Goal: Transaction & Acquisition: Purchase product/service

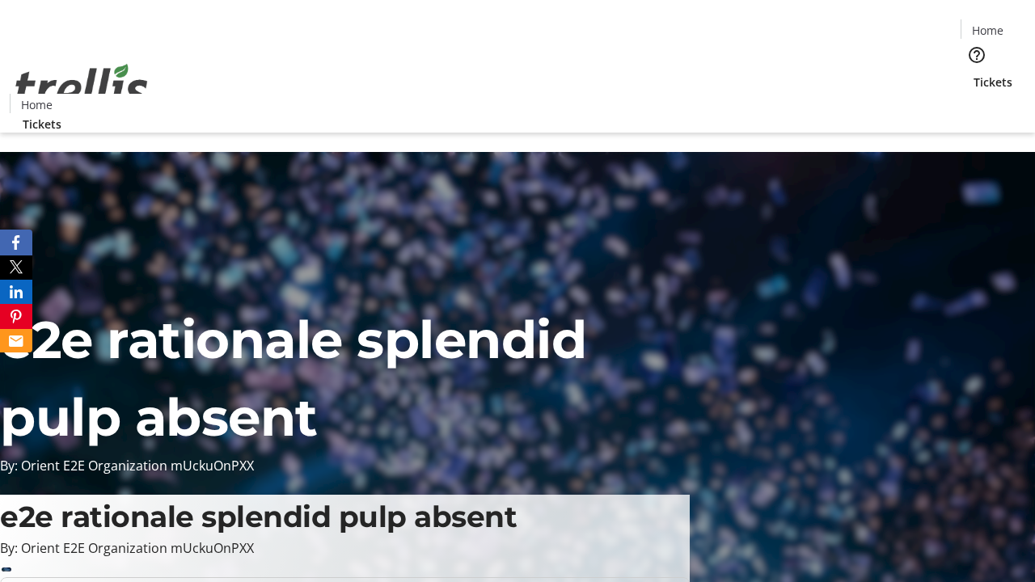
click at [974, 74] on span "Tickets" at bounding box center [993, 82] width 39 height 17
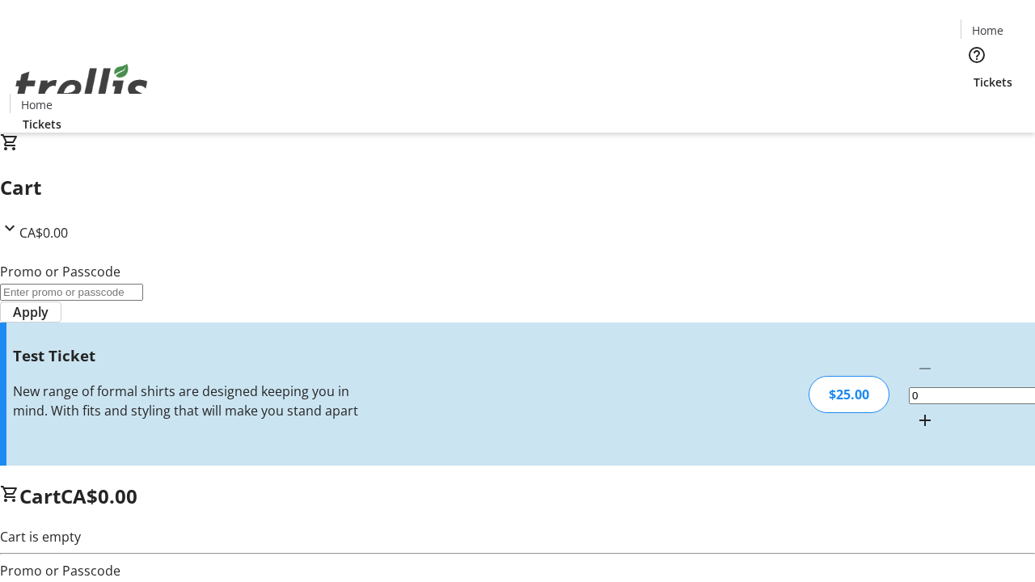
click at [916, 411] on mat-icon "Increment by one" at bounding box center [925, 420] width 19 height 19
type input "1"
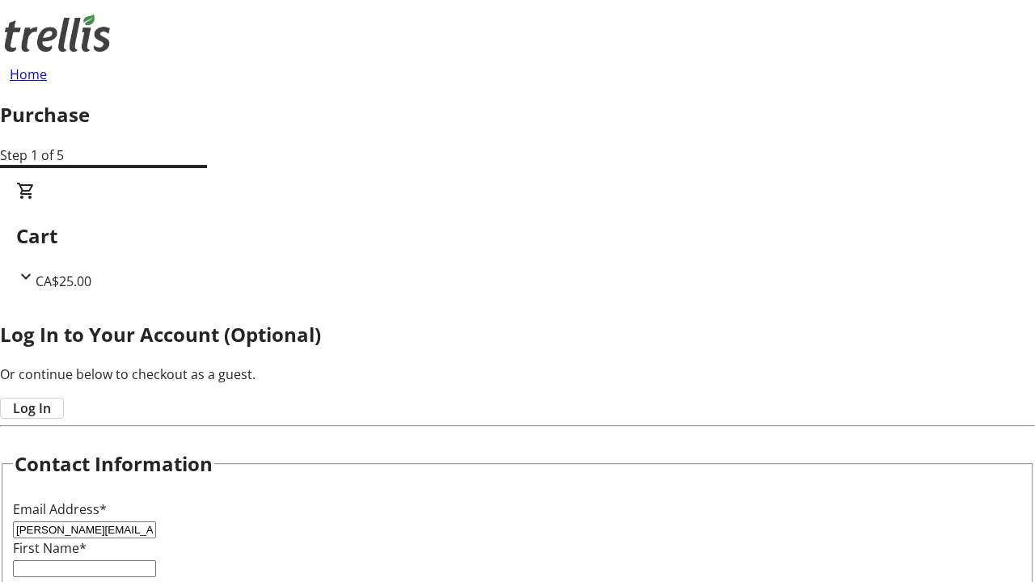
type input "[PERSON_NAME][EMAIL_ADDRESS][DOMAIN_NAME]"
type input "[PERSON_NAME]"
type input "Feest"
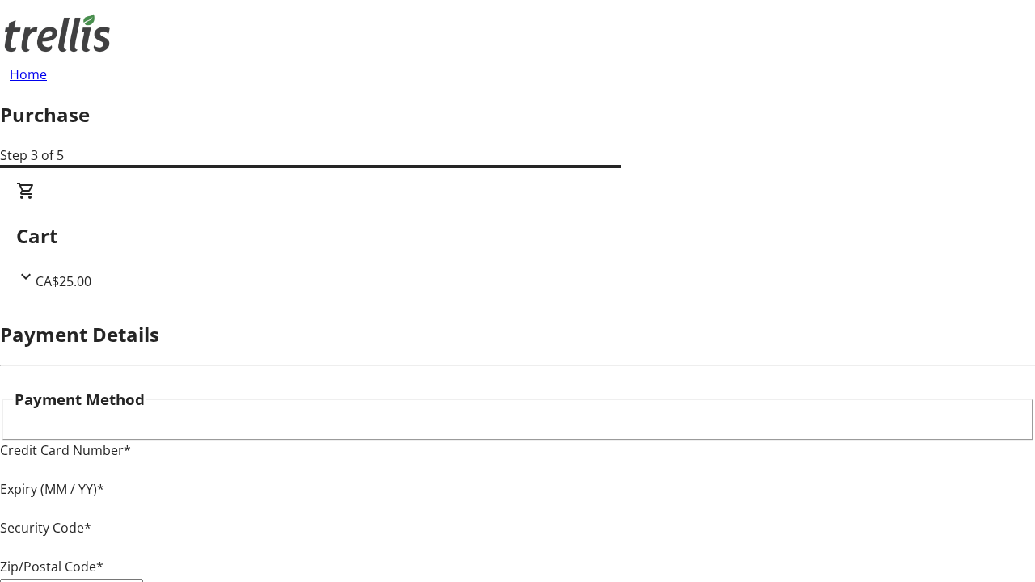
type input "V1Y 0C2"
